Goal: Task Accomplishment & Management: Complete application form

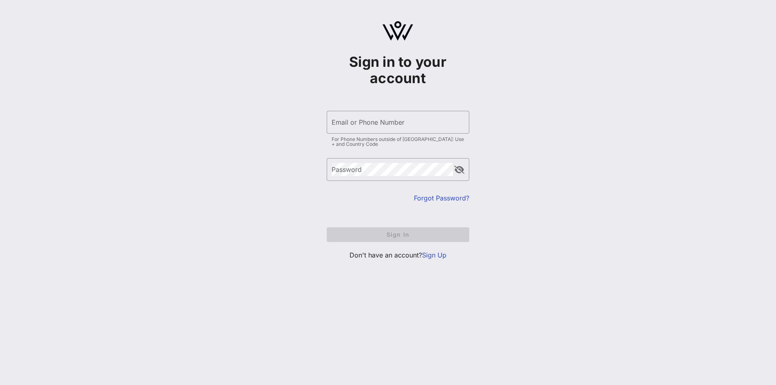
click at [429, 253] on link "Sign Up" at bounding box center [434, 255] width 24 height 8
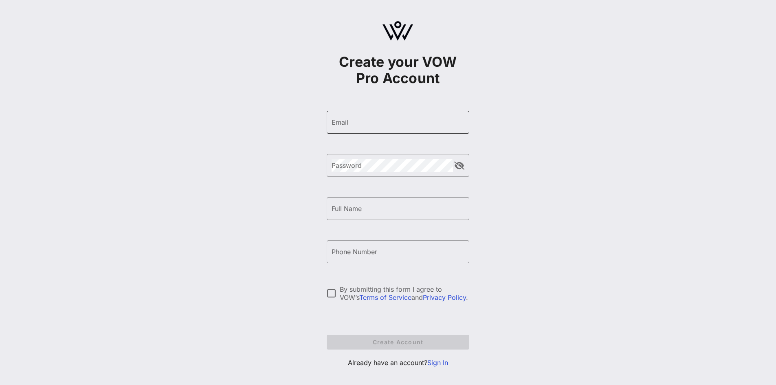
click at [398, 115] on div "Email" at bounding box center [398, 122] width 133 height 23
type input "[EMAIL_ADDRESS][DOMAIN_NAME]"
click at [405, 211] on input "Full Name" at bounding box center [398, 208] width 133 height 13
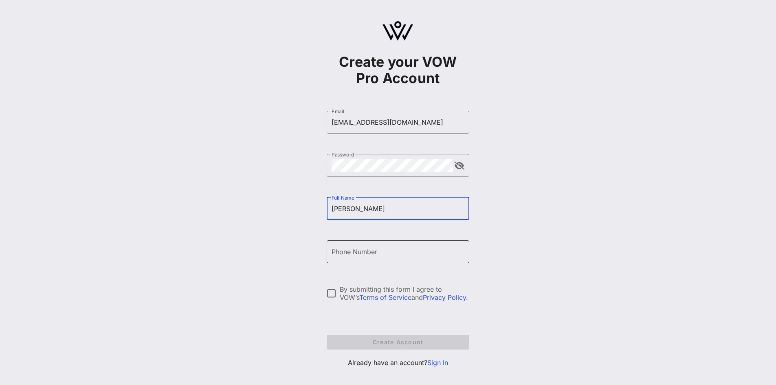
type input "[PERSON_NAME]"
click at [410, 255] on input "Phone Number" at bounding box center [398, 251] width 133 height 13
type input "[PHONE_NUMBER]"
click at [333, 289] on div at bounding box center [332, 293] width 14 height 14
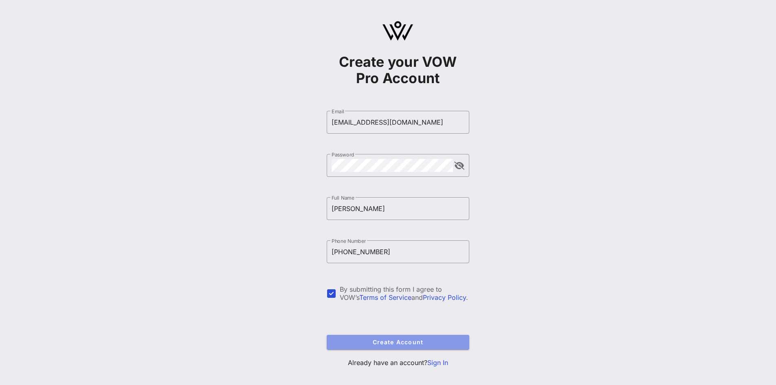
click at [414, 341] on span "Create Account" at bounding box center [398, 342] width 130 height 7
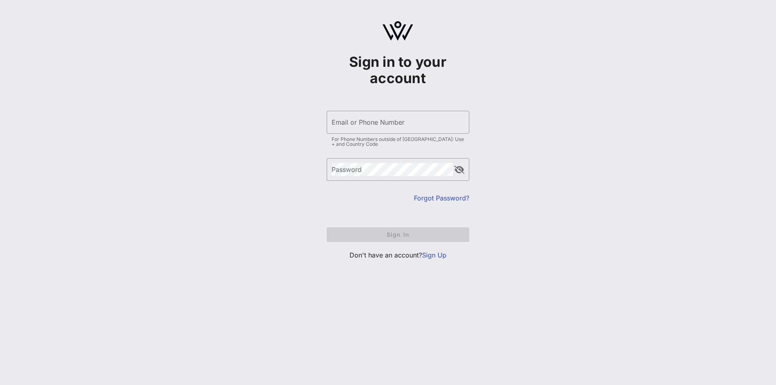
click at [460, 200] on link "Forgot Password?" at bounding box center [441, 198] width 55 height 8
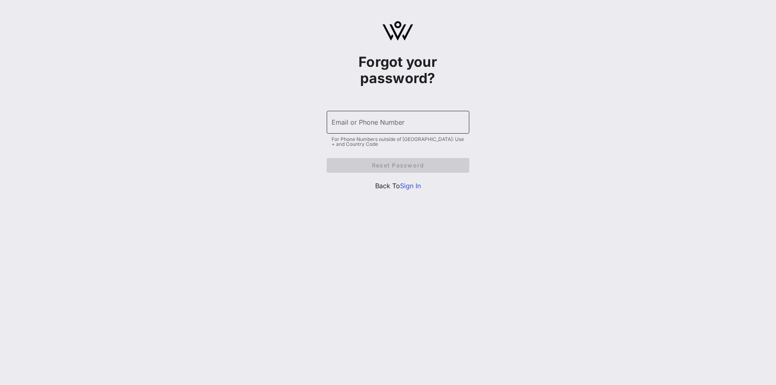
click at [415, 119] on input "Email or Phone Number" at bounding box center [398, 122] width 133 height 13
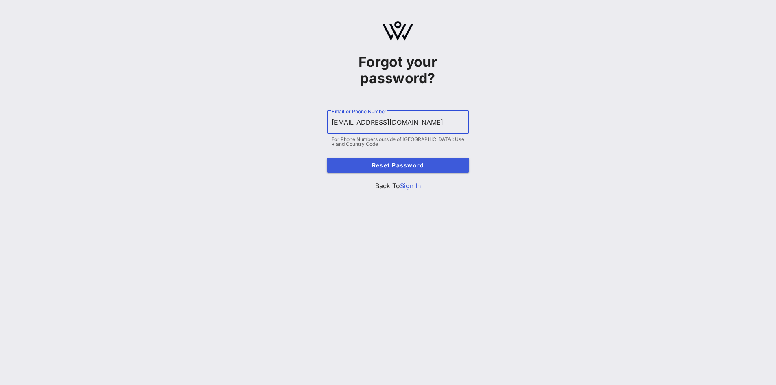
type input "[EMAIL_ADDRESS][DOMAIN_NAME]"
click at [436, 167] on span "Reset Password" at bounding box center [398, 165] width 130 height 7
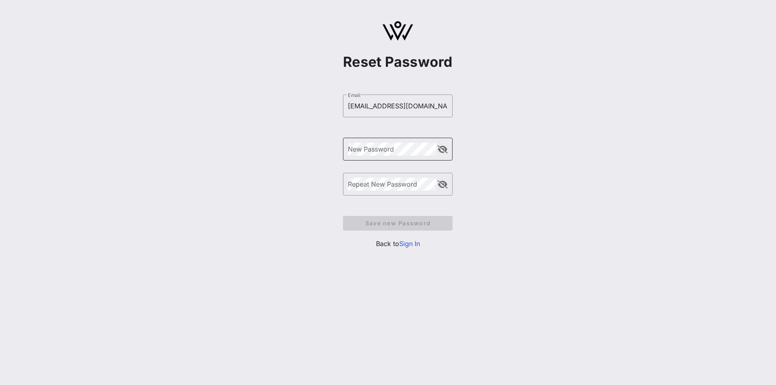
click at [441, 149] on button "append icon" at bounding box center [443, 149] width 10 height 8
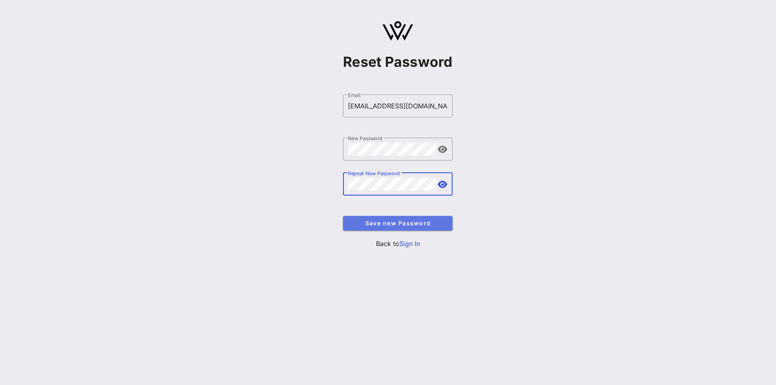
click at [415, 223] on span "Save new Password" at bounding box center [398, 223] width 97 height 7
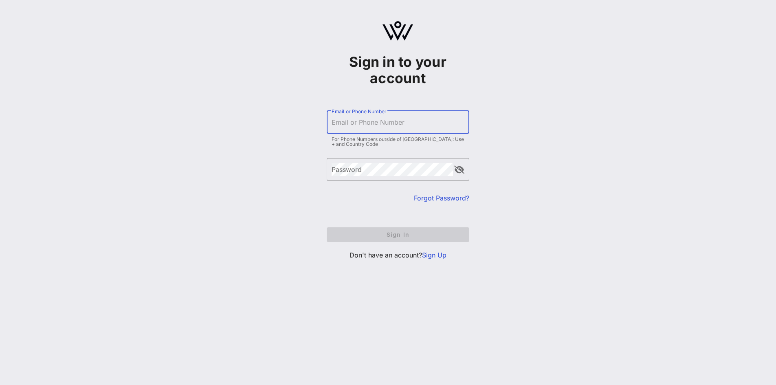
click at [390, 126] on input "Email or Phone Number" at bounding box center [398, 122] width 133 height 13
type input "[EMAIL_ADDRESS][DOMAIN_NAME]"
click at [394, 176] on div "Password" at bounding box center [392, 169] width 121 height 23
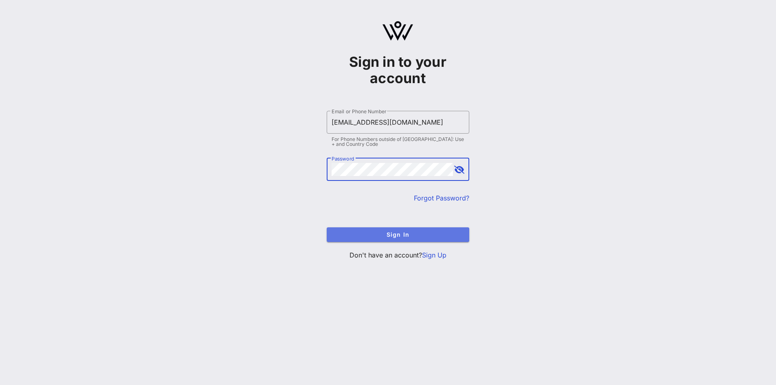
click at [403, 238] on span "Sign In" at bounding box center [398, 234] width 130 height 7
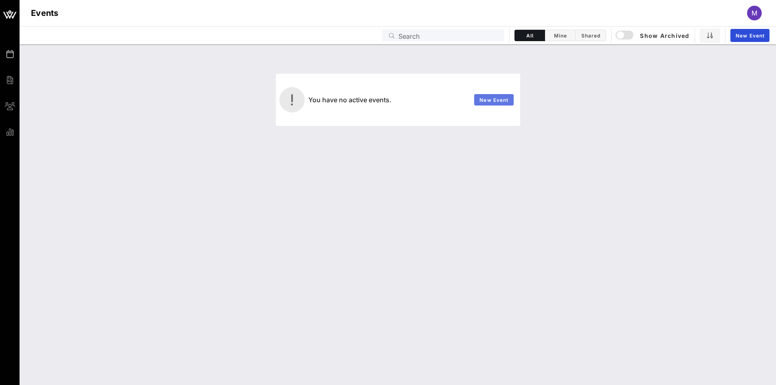
click at [499, 101] on span "New Event" at bounding box center [493, 100] width 29 height 6
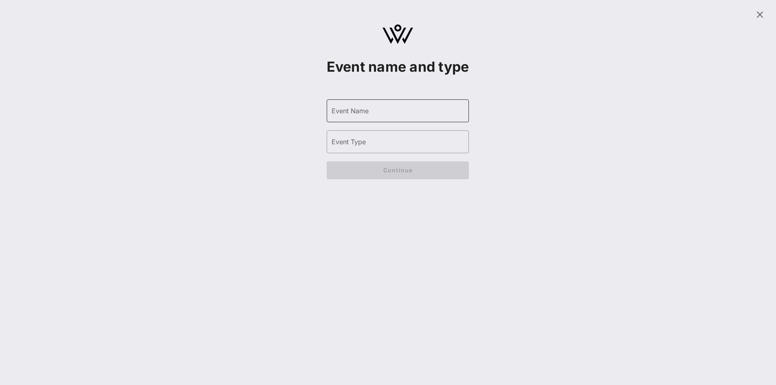
click at [440, 117] on input "Event Name" at bounding box center [398, 110] width 133 height 13
type input "CHCI 48th Annual Awards Gala"
click at [383, 153] on div "Event Type" at bounding box center [398, 141] width 133 height 23
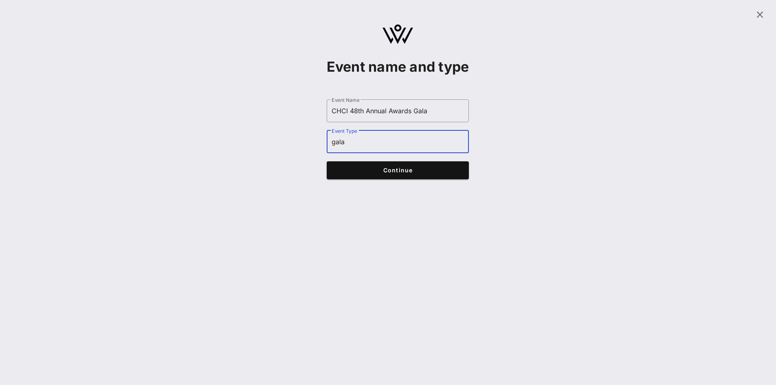
type input "gala"
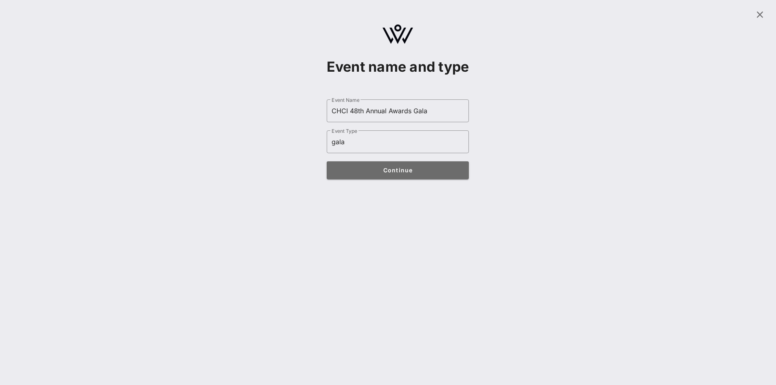
click at [397, 174] on span "Continue" at bounding box center [398, 170] width 127 height 7
